Goal: Task Accomplishment & Management: Use online tool/utility

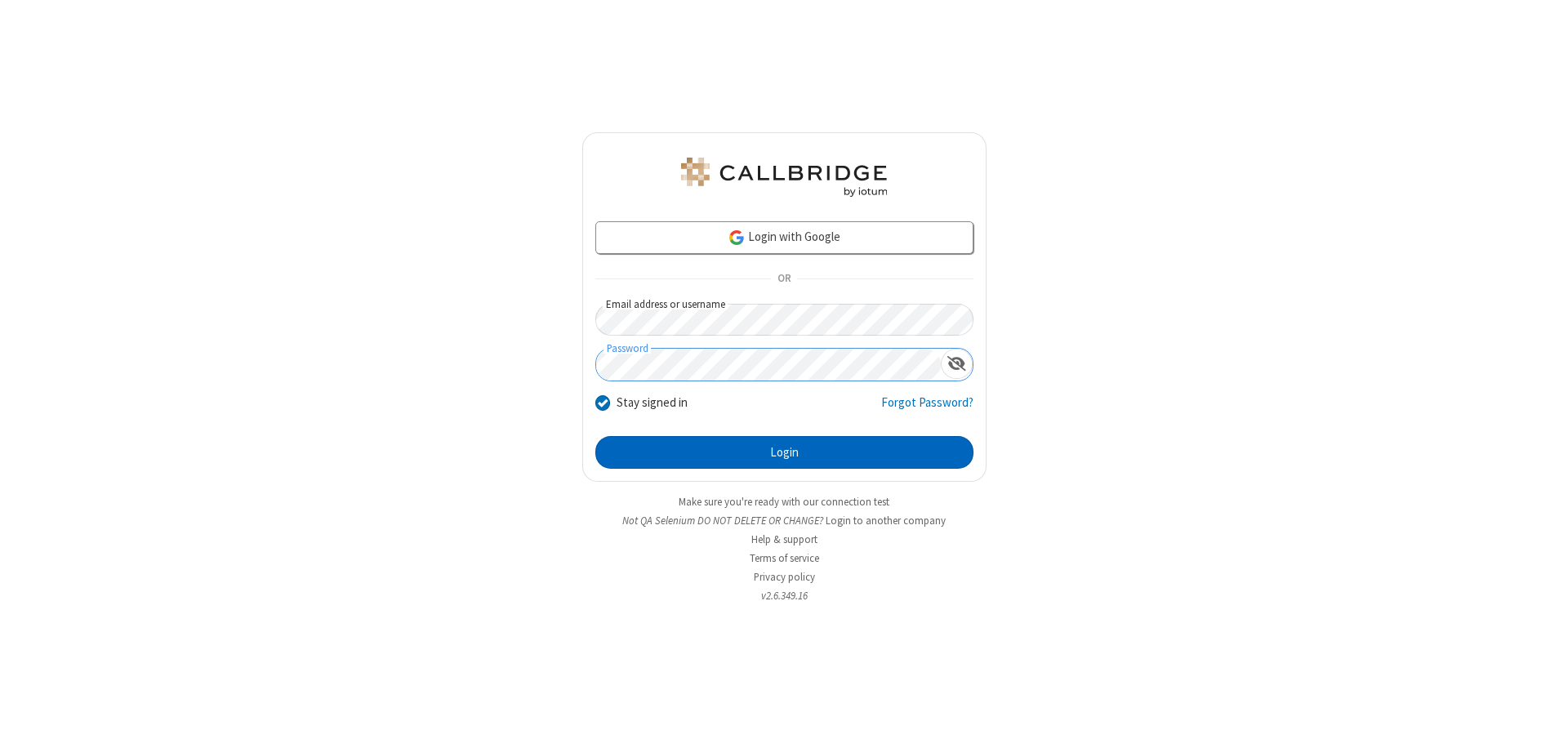
click at [784, 453] on button "Login" at bounding box center [784, 452] width 379 height 32
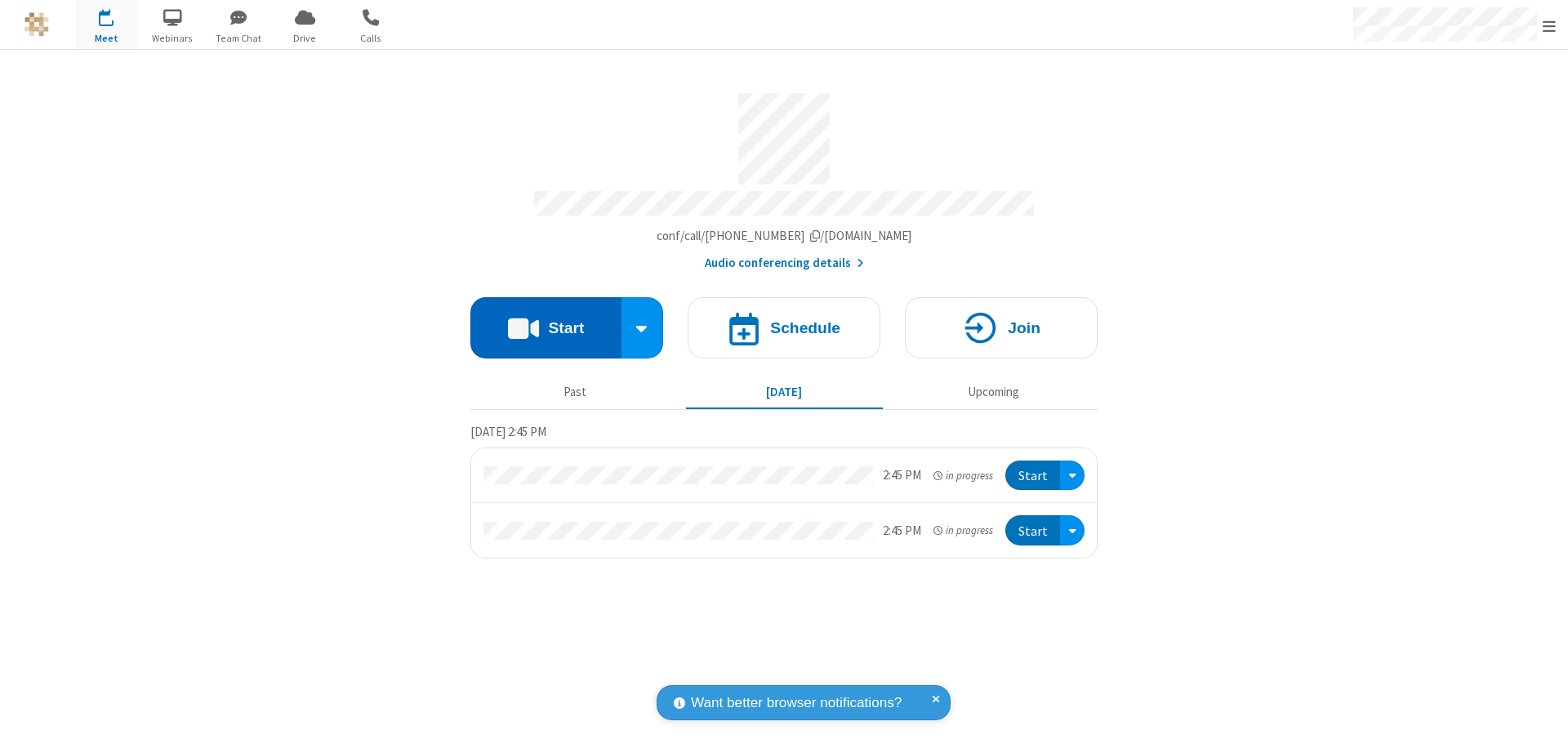
click at [545, 320] on button "Start" at bounding box center [545, 328] width 151 height 61
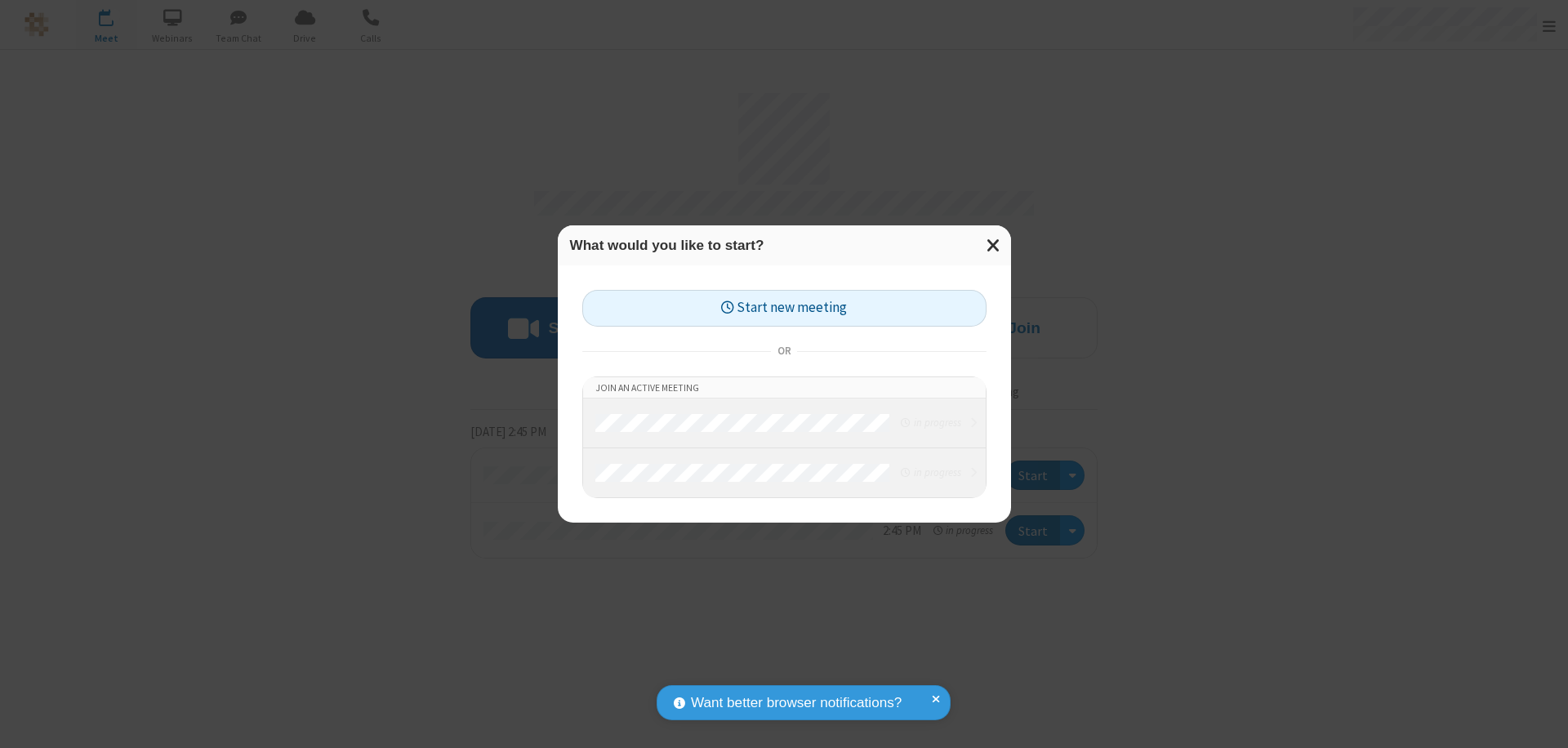
click at [784, 308] on button "Start new meeting" at bounding box center [784, 308] width 404 height 37
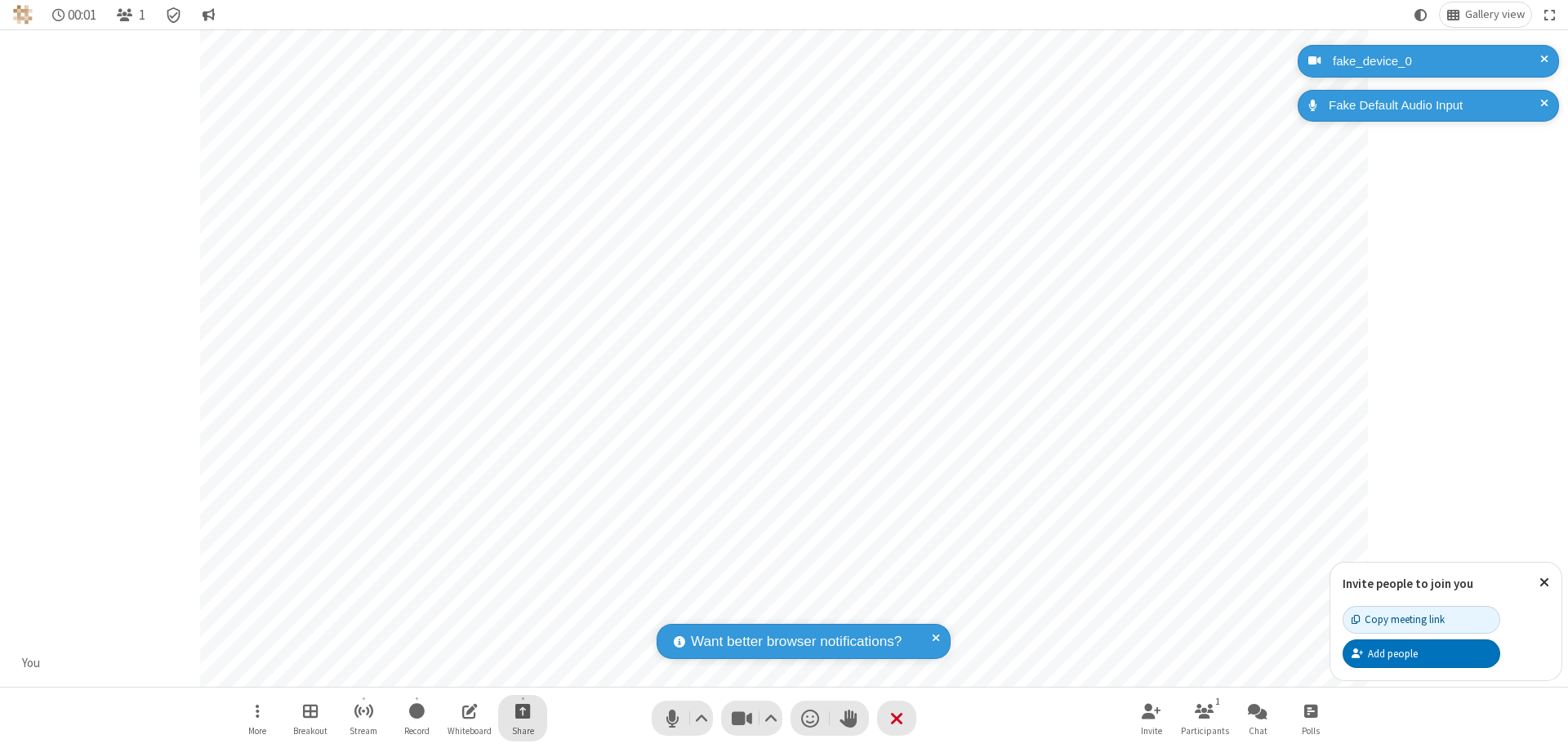
click at [523, 711] on span "Start sharing" at bounding box center [523, 711] width 16 height 20
click at [456, 671] on span "Share my screen" at bounding box center [457, 672] width 19 height 14
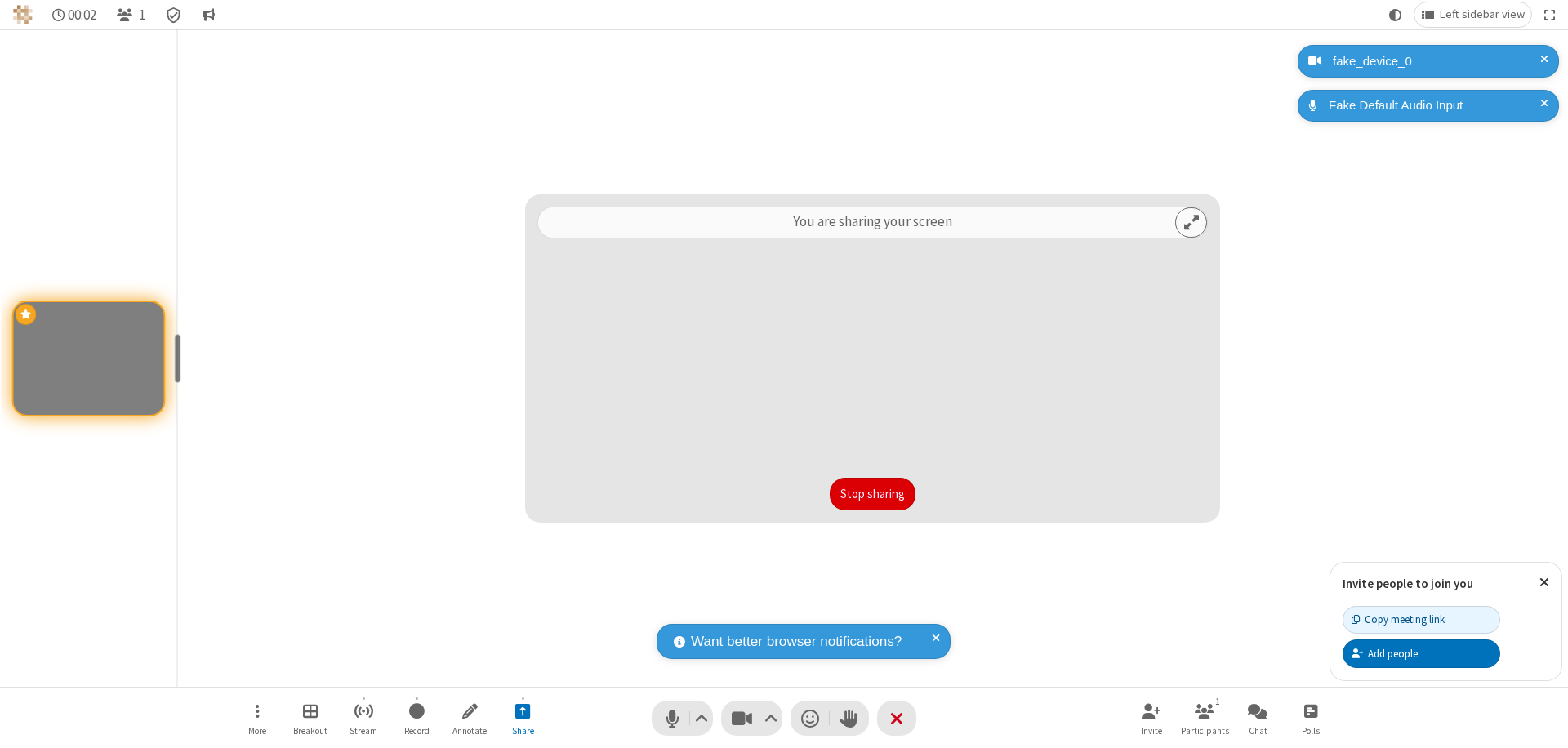
click at [872, 494] on button "Stop sharing" at bounding box center [873, 493] width 86 height 32
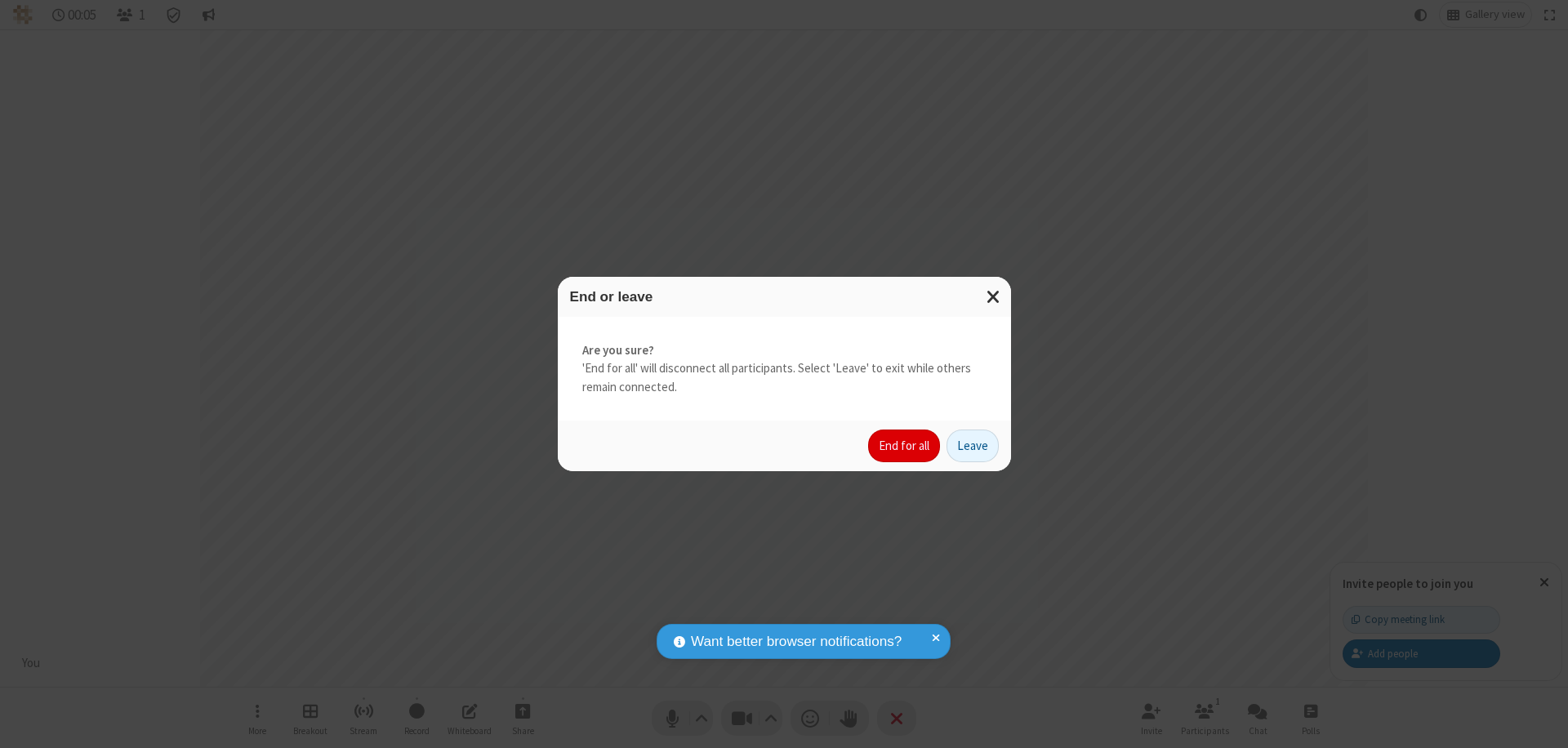
click at [905, 446] on button "End for all" at bounding box center [904, 445] width 72 height 32
